Goal: Task Accomplishment & Management: Manage account settings

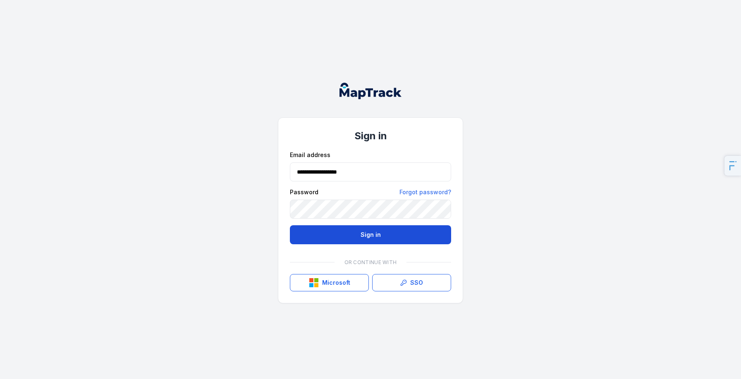
click at [376, 239] on button "Sign in" at bounding box center [370, 234] width 161 height 19
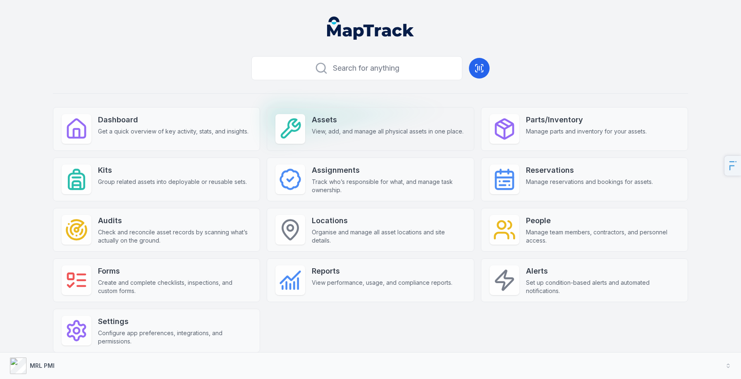
click at [331, 133] on span "View, add, and manage all physical assets in one place." at bounding box center [388, 131] width 152 height 8
